Goal: Check status: Check status

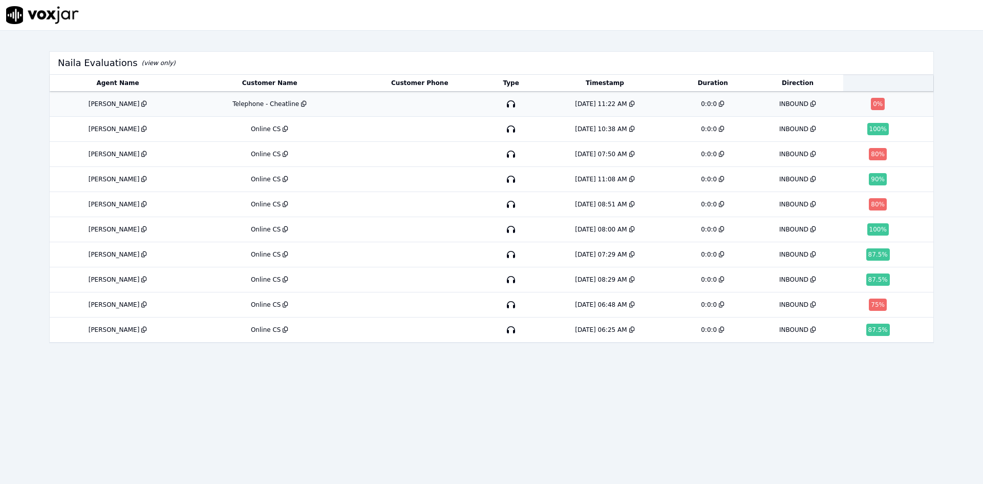
click at [779, 104] on div "INBOUND" at bounding box center [793, 104] width 29 height 8
click at [779, 152] on div "INBOUND" at bounding box center [793, 154] width 29 height 8
click at [587, 208] on td "8/9/25 08:51 AM" at bounding box center [605, 204] width 138 height 25
click at [779, 304] on div "INBOUND" at bounding box center [793, 304] width 29 height 8
click at [583, 104] on div "8/10/25 11:22 AM" at bounding box center [601, 104] width 52 height 8
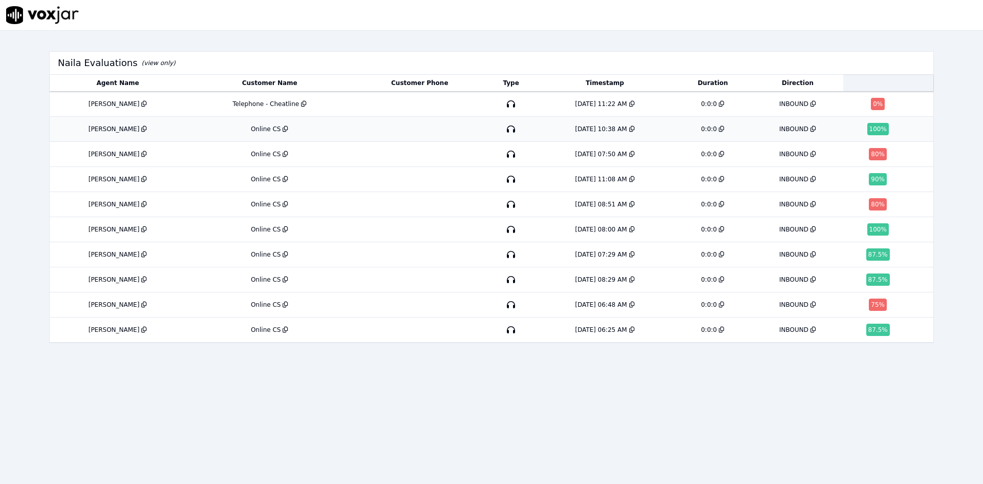
click at [867, 129] on div "100 %" at bounding box center [877, 129] width 21 height 12
click at [866, 255] on div "87.5 %" at bounding box center [878, 254] width 24 height 12
click at [866, 283] on div "87.5 %" at bounding box center [878, 279] width 24 height 12
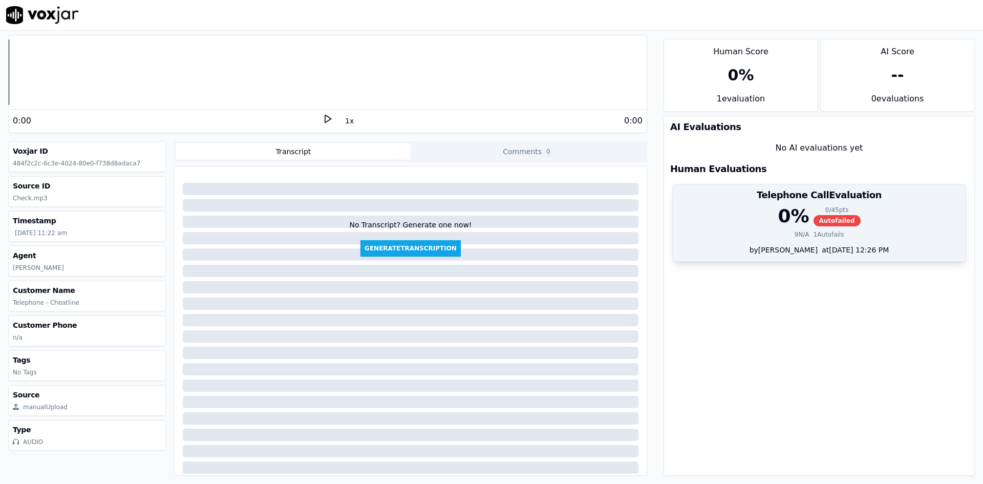
click at [733, 222] on div "0 % 0 / 45 pts Autofailed" at bounding box center [819, 216] width 280 height 20
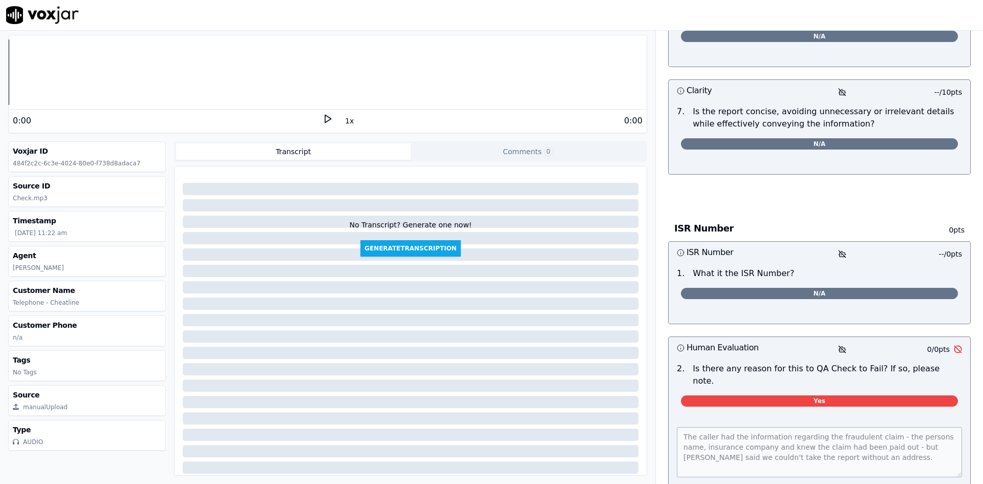
scroll to position [1819, 0]
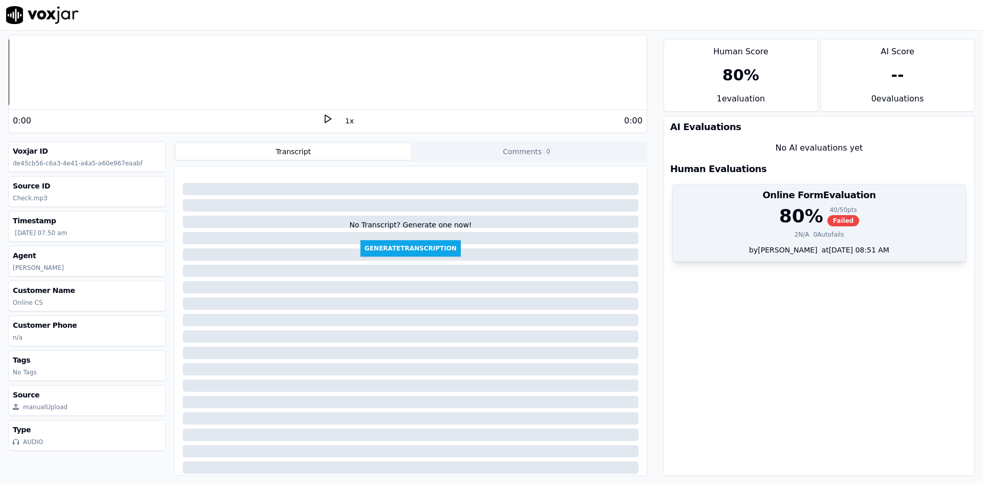
click at [761, 226] on div "80 % 40 / 50 pts Failed" at bounding box center [819, 216] width 280 height 20
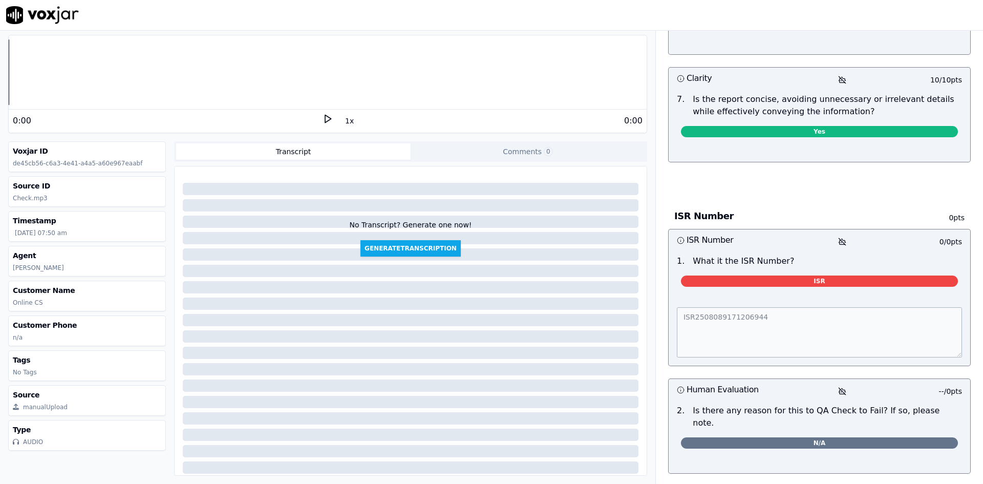
scroll to position [850, 0]
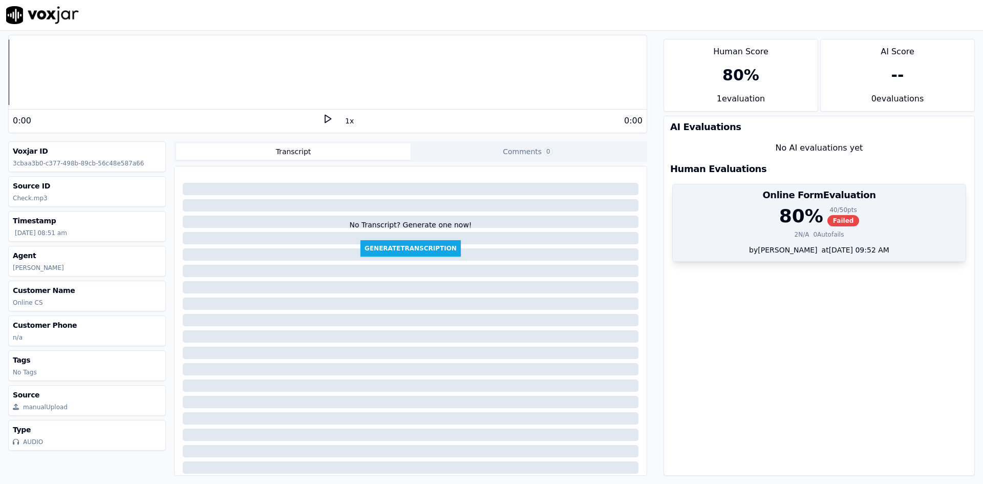
click at [775, 230] on div "2 N/A 0 Autofails" at bounding box center [819, 234] width 280 height 8
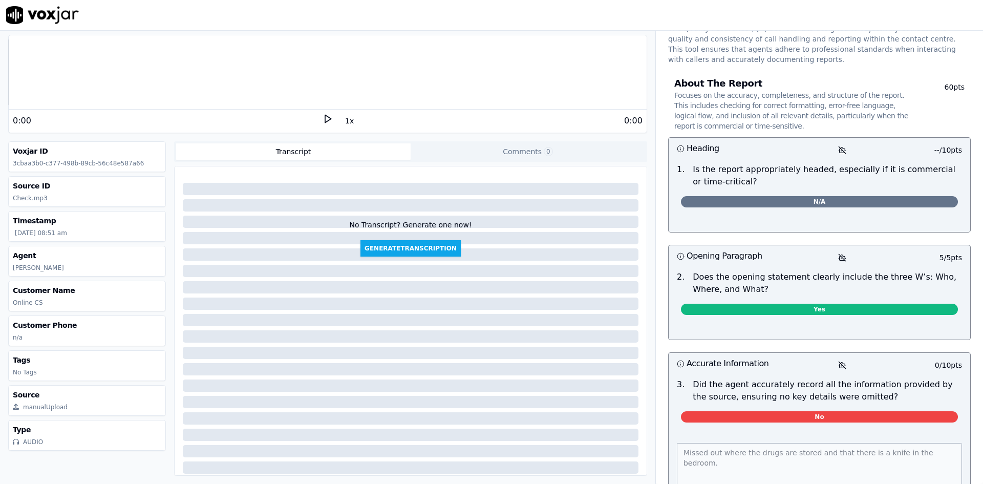
scroll to position [102, 0]
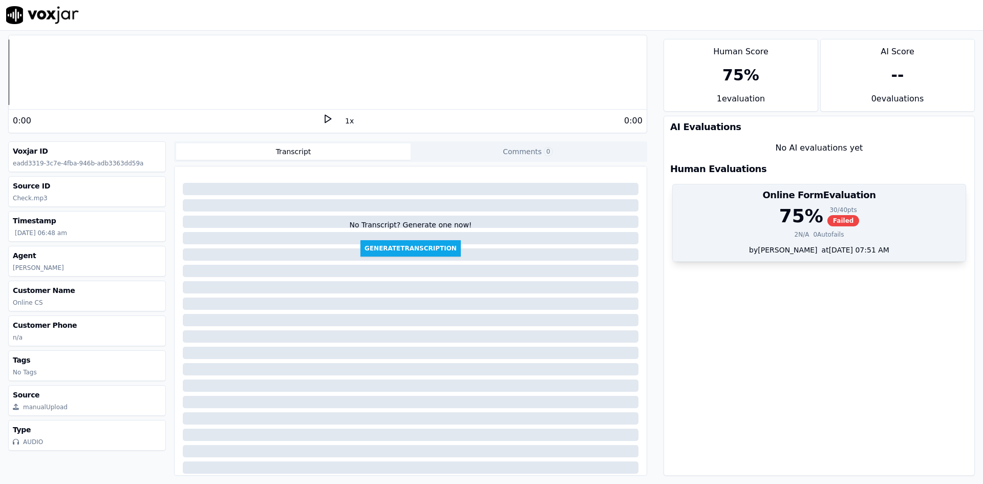
click at [737, 214] on div "75 % 30 / 40 pts Failed" at bounding box center [819, 216] width 280 height 20
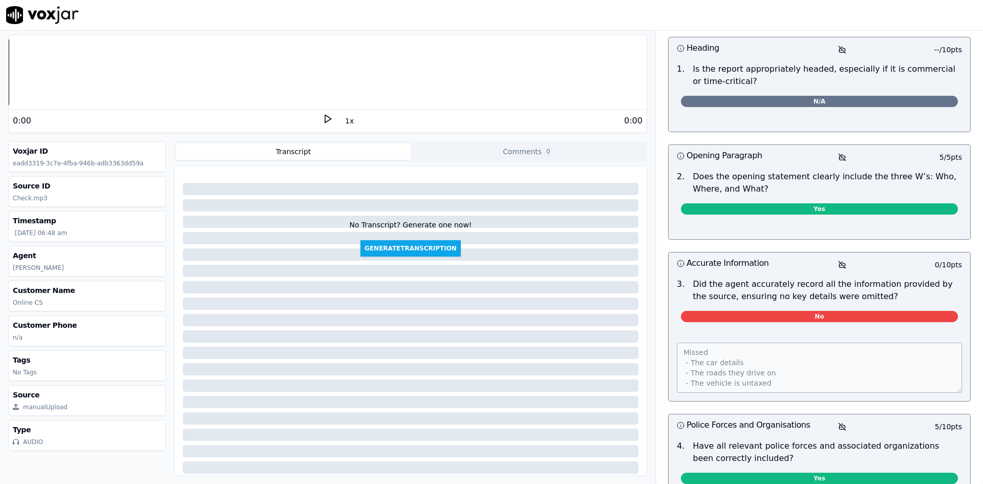
scroll to position [154, 0]
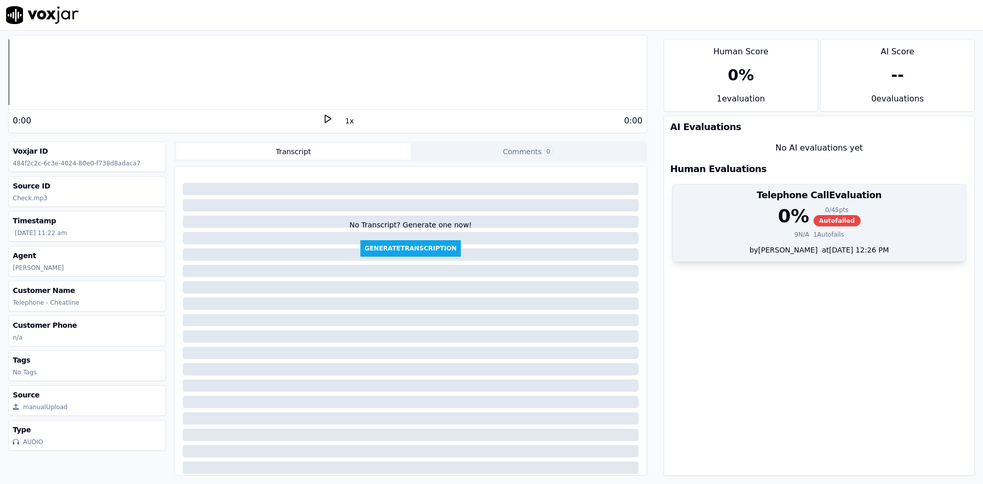
click at [723, 231] on div "9 N/A 1 Autofails" at bounding box center [819, 234] width 280 height 8
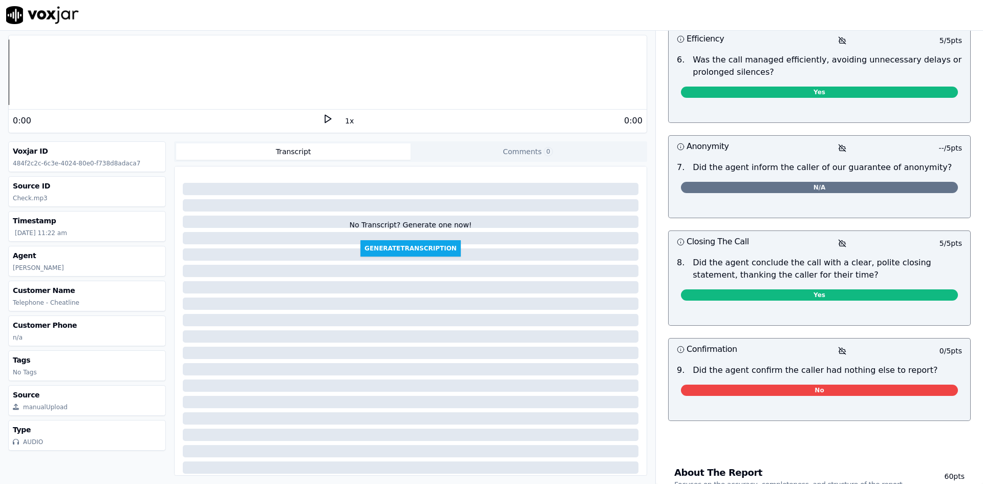
scroll to position [717, 0]
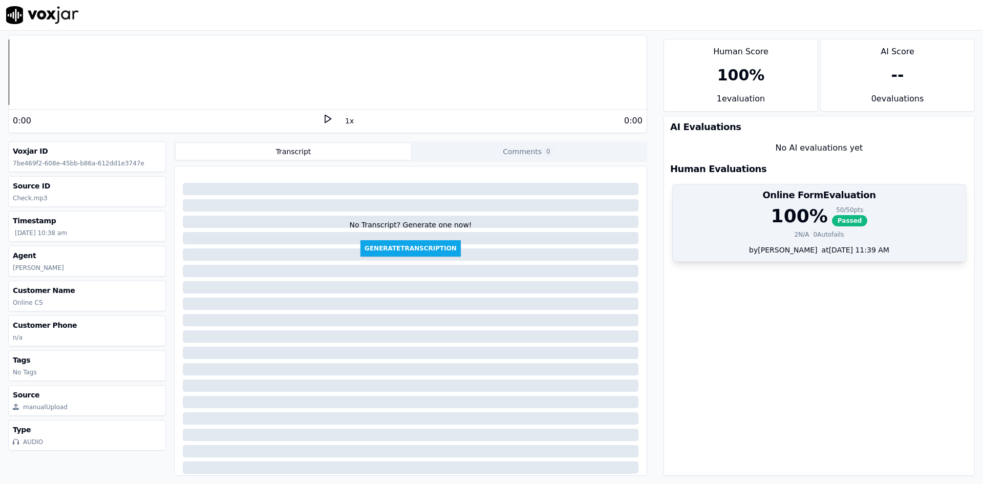
click at [743, 219] on div "100 % 50 / 50 pts Passed" at bounding box center [819, 216] width 280 height 20
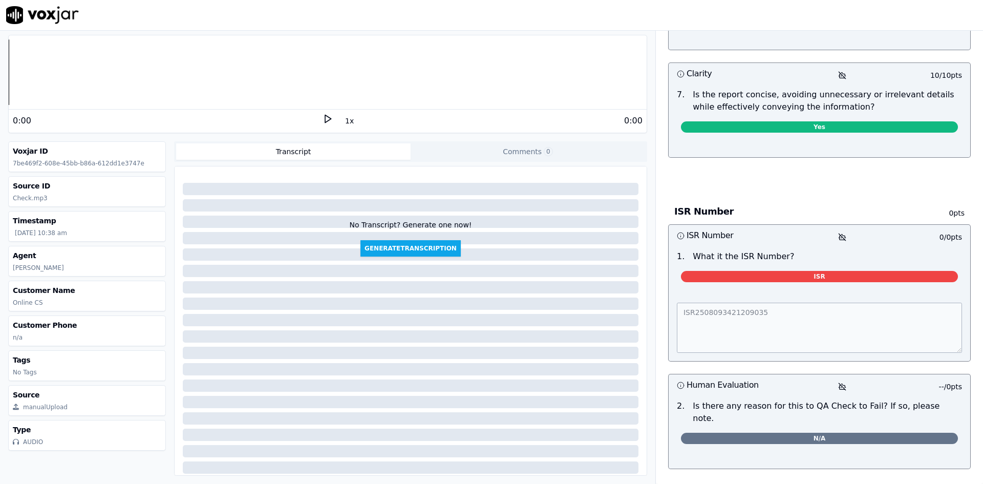
scroll to position [795, 0]
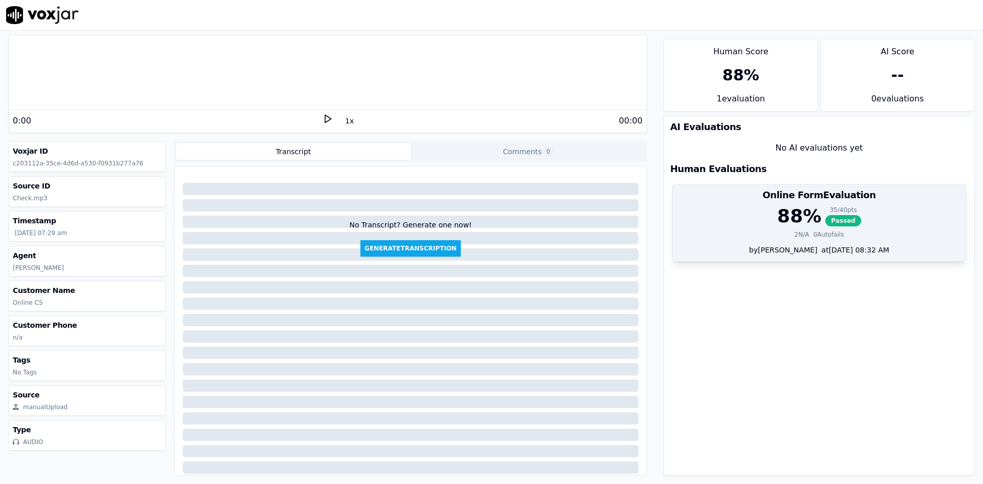
click at [736, 208] on div "88 % 35 / 40 pts Passed" at bounding box center [819, 216] width 280 height 20
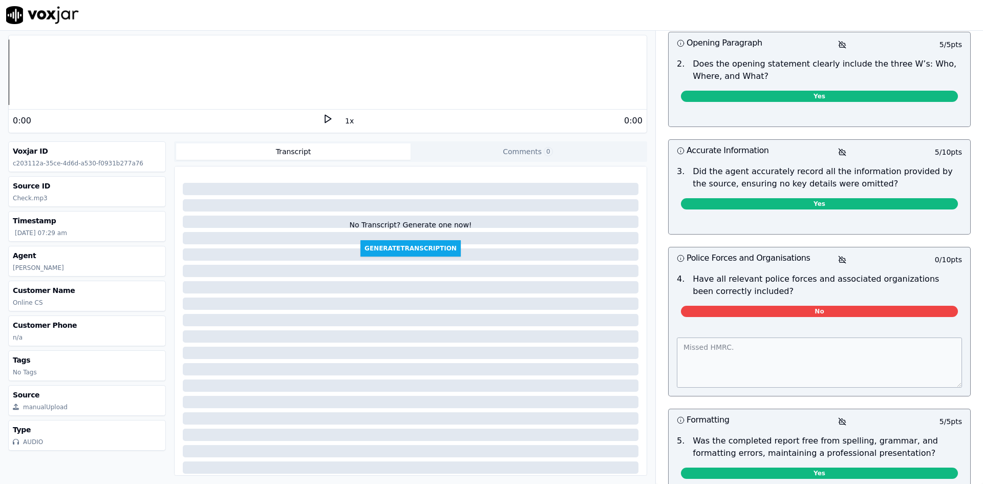
scroll to position [307, 0]
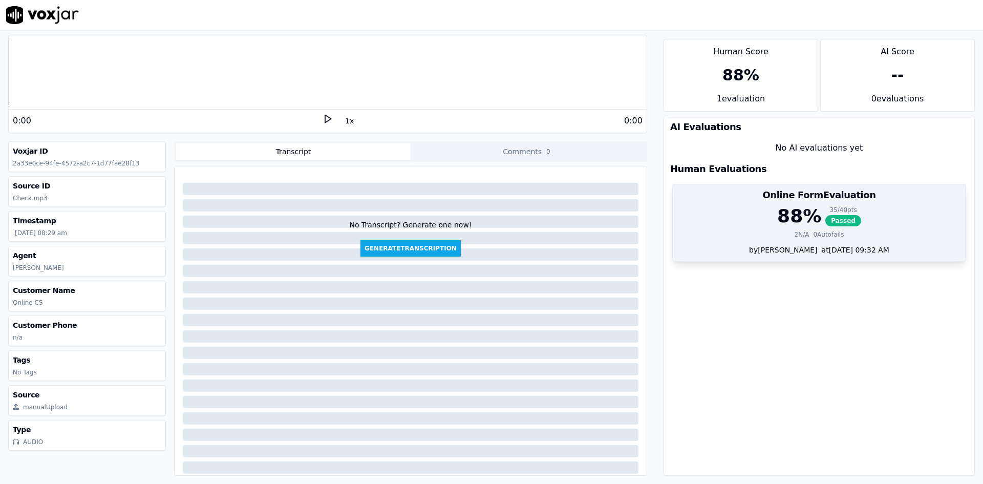
click at [743, 247] on div "by [PERSON_NAME] at [DATE] 09:32 AM" at bounding box center [818, 253] width 293 height 16
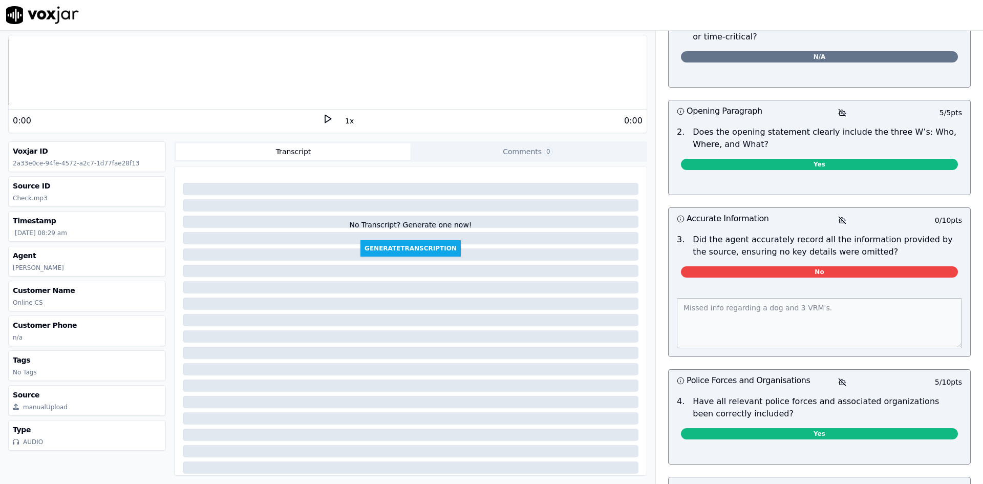
scroll to position [205, 0]
